Goal: Task Accomplishment & Management: Use online tool/utility

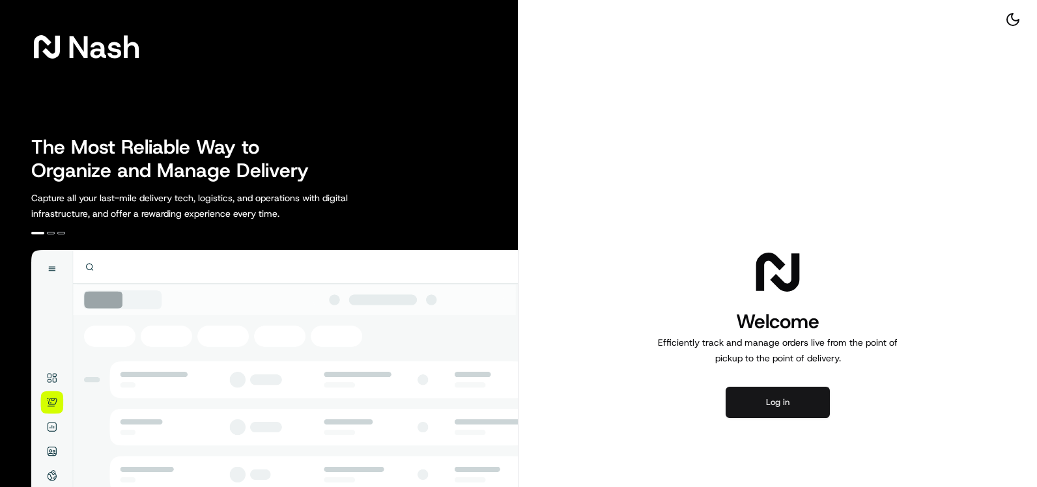
click at [789, 397] on button "Log in" at bounding box center [778, 402] width 104 height 31
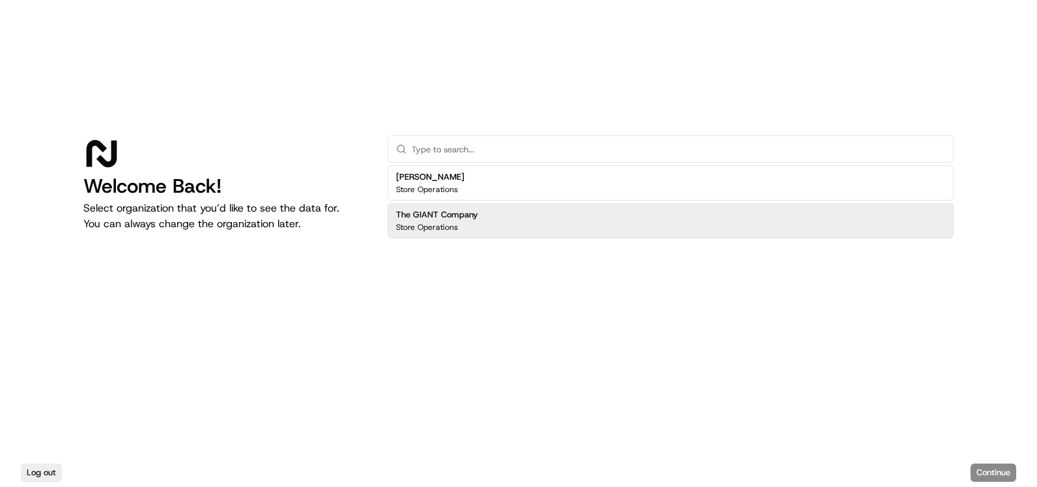
click at [562, 218] on div "The GIANT Company Store Operations" at bounding box center [671, 220] width 566 height 35
click at [1001, 472] on button "Continue" at bounding box center [994, 473] width 46 height 18
